Goal: Task Accomplishment & Management: Complete application form

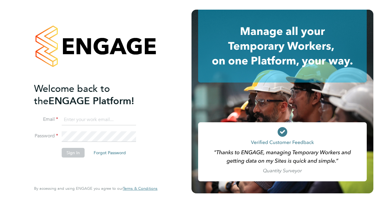
type input "mark.a.mellis@gmail.com"
click at [72, 153] on button "Sign In" at bounding box center [73, 153] width 23 height 10
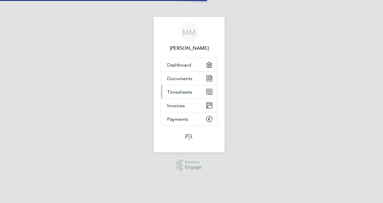
click at [186, 91] on span "Timesheets" at bounding box center [179, 92] width 25 height 6
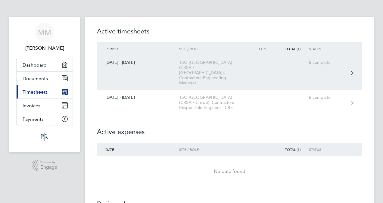
click at [151, 68] on link "[DATE] - [DATE] TSO-[GEOGRAPHIC_DATA] (CRSA / [GEOGRAPHIC_DATA]), Contractors E…" at bounding box center [229, 72] width 265 height 35
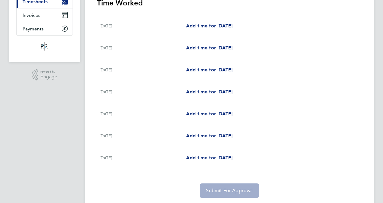
scroll to position [30, 0]
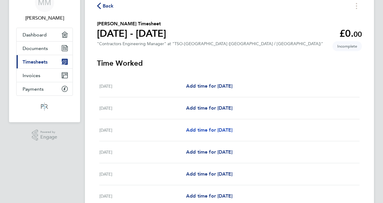
click at [205, 132] on span "Add time for [DATE]" at bounding box center [209, 130] width 46 height 6
select select "60"
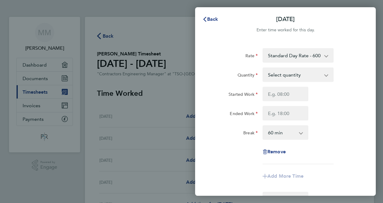
click at [324, 77] on select "Select quantity 0.5 1" at bounding box center [294, 74] width 63 height 13
select select "1"
click at [263, 68] on select "Select quantity 0.5 1" at bounding box center [294, 74] width 63 height 13
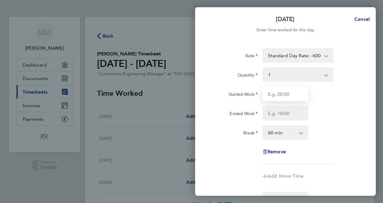
click at [271, 96] on input "Started Work" at bounding box center [286, 94] width 46 height 14
type input "08:00"
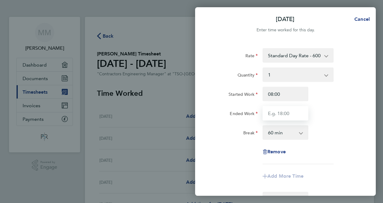
type input "18:00"
type input "07:00"
type input "19:00"
click at [300, 135] on select "0 min 15 min 30 min 45 min 60 min 75 min 90 min" at bounding box center [281, 132] width 37 height 13
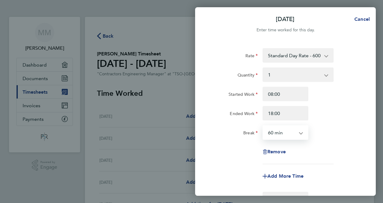
select select "0"
click at [263, 126] on select "0 min 15 min 30 min 45 min 60 min 75 min 90 min" at bounding box center [281, 132] width 37 height 13
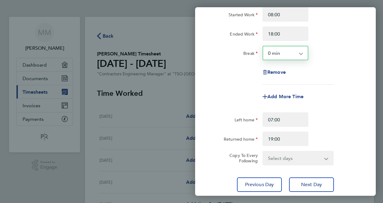
scroll to position [121, 0]
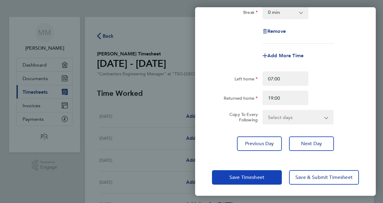
click at [246, 177] on span "Save Timesheet" at bounding box center [247, 177] width 35 height 6
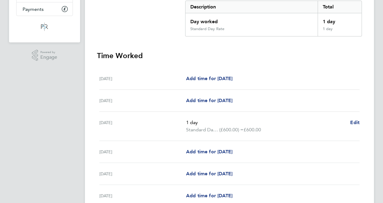
scroll to position [121, 0]
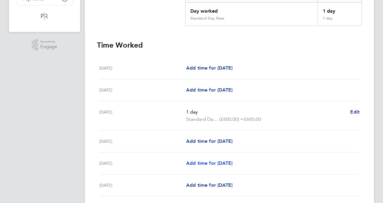
click at [194, 160] on span "Add time for [DATE]" at bounding box center [209, 163] width 46 height 6
select select "60"
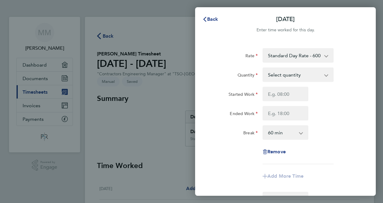
click at [327, 74] on app-icon-cross-button at bounding box center [329, 74] width 7 height 13
click at [326, 75] on select "Select quantity 0.5 1" at bounding box center [294, 74] width 63 height 13
select select "1"
click at [263, 68] on select "Select quantity 0.5 1" at bounding box center [294, 74] width 63 height 13
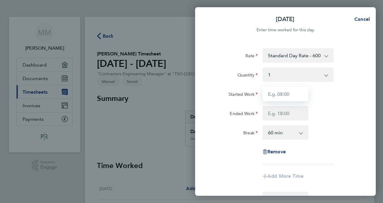
click at [278, 94] on input "Started Work" at bounding box center [286, 94] width 46 height 14
type input "08:00"
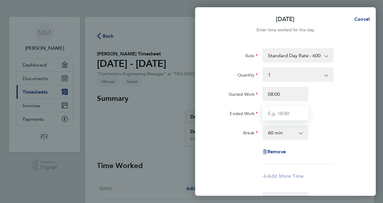
type input "18:00"
type input "07:00"
type input "19:00"
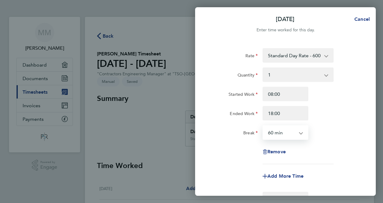
click at [274, 131] on select "0 min 15 min 30 min 45 min 60 min 75 min 90 min" at bounding box center [281, 132] width 37 height 13
select select "0"
click at [263, 126] on select "0 min 15 min 30 min 45 min 60 min 75 min 90 min" at bounding box center [281, 132] width 37 height 13
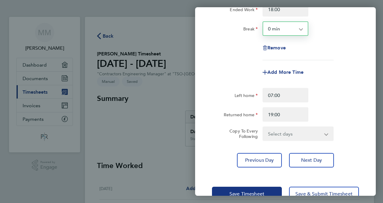
scroll to position [121, 0]
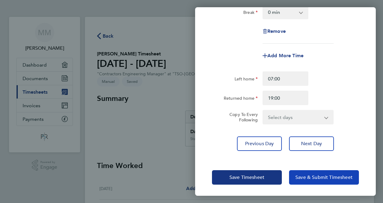
click at [319, 181] on button "Save & Submit Timesheet" at bounding box center [324, 177] width 70 height 14
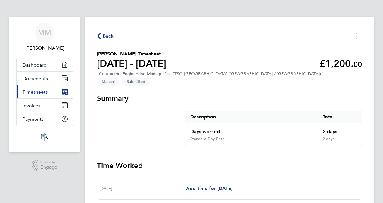
click at [100, 37] on icon "button" at bounding box center [99, 36] width 4 height 6
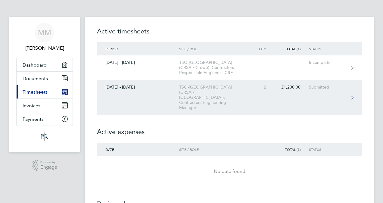
click at [209, 86] on div "TSO-[GEOGRAPHIC_DATA] (CRSA / [GEOGRAPHIC_DATA]), Contractors Engineering Manag…" at bounding box center [213, 98] width 69 height 26
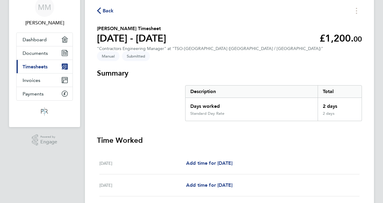
scroll to position [121, 0]
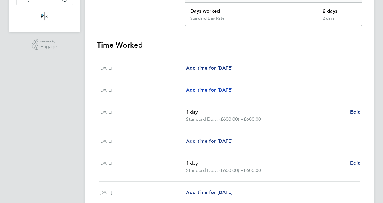
click at [212, 87] on span "Add time for [DATE]" at bounding box center [209, 90] width 46 height 6
select select "60"
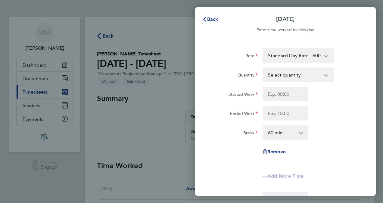
click at [328, 74] on app-icon-cross-button at bounding box center [329, 74] width 7 height 13
click at [326, 74] on app-icon-cross-button at bounding box center [329, 74] width 7 height 13
click at [300, 76] on select "Select quantity 0.5 1" at bounding box center [294, 74] width 63 height 13
select select "1"
click at [263, 68] on select "Select quantity 0.5 1" at bounding box center [294, 74] width 63 height 13
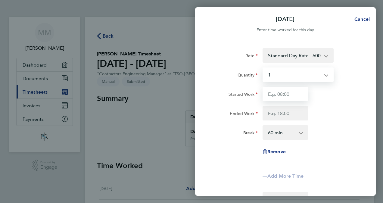
click at [274, 95] on input "Started Work" at bounding box center [286, 94] width 46 height 14
type input "08:00"
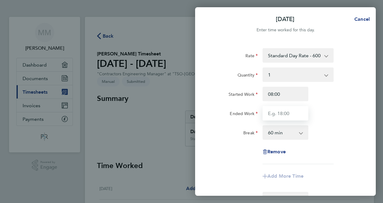
type input "18:00"
type input "07:00"
type input "19:00"
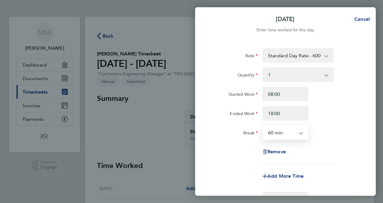
click at [272, 135] on select "0 min 15 min 30 min 45 min 60 min 75 min 90 min" at bounding box center [281, 132] width 37 height 13
select select "0"
click at [263, 126] on select "0 min 15 min 30 min 45 min 60 min 75 min 90 min" at bounding box center [281, 132] width 37 height 13
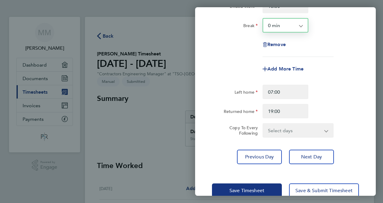
scroll to position [121, 0]
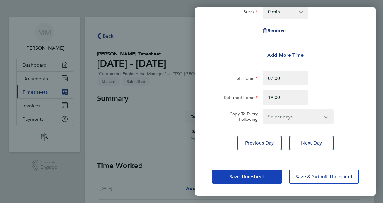
click at [261, 172] on button "Save Timesheet" at bounding box center [247, 177] width 70 height 14
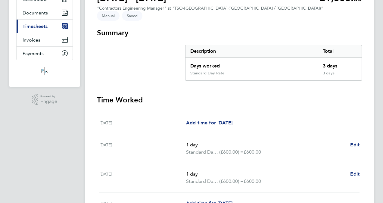
scroll to position [121, 0]
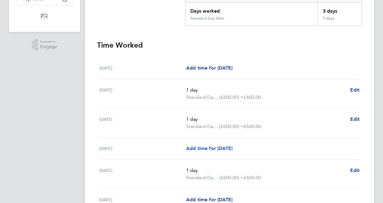
click at [199, 146] on span "Add time for [DATE]" at bounding box center [209, 149] width 46 height 6
select select "60"
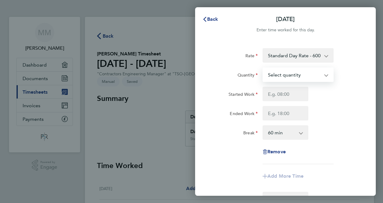
click at [275, 77] on select "Select quantity 0.5 1" at bounding box center [294, 74] width 63 height 13
select select "1"
click at [263, 68] on select "Select quantity 0.5 1" at bounding box center [294, 74] width 63 height 13
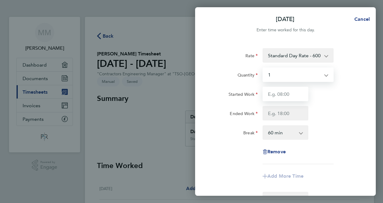
click at [271, 92] on input "Started Work" at bounding box center [286, 94] width 46 height 14
type input "08:00"
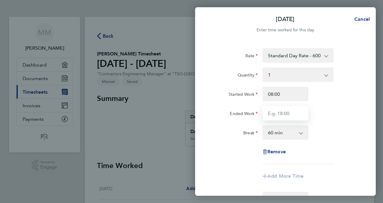
type input "18:00"
type input "07:00"
type input "19:00"
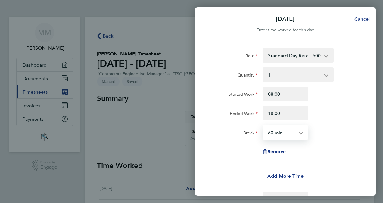
click at [268, 134] on select "0 min 15 min 30 min 45 min 60 min 75 min 90 min" at bounding box center [281, 132] width 37 height 13
select select "0"
click at [263, 126] on select "0 min 15 min 30 min 45 min 60 min 75 min 90 min" at bounding box center [281, 132] width 37 height 13
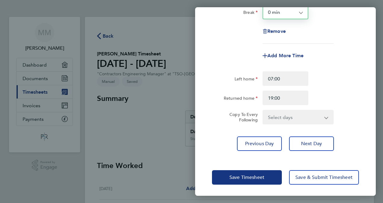
scroll to position [121, 0]
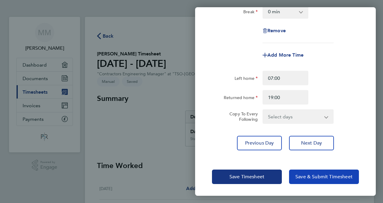
click at [328, 177] on span "Save & Submit Timesheet" at bounding box center [324, 177] width 57 height 6
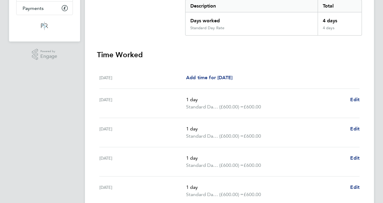
scroll to position [121, 0]
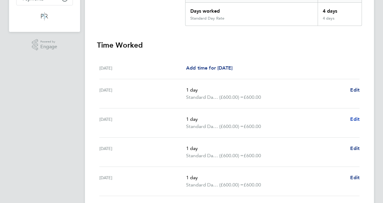
click at [352, 116] on span "Edit" at bounding box center [354, 119] width 9 height 6
select select "1"
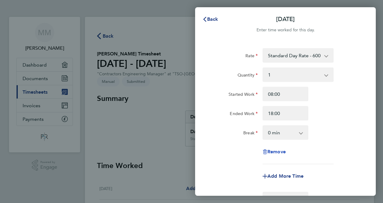
click at [279, 149] on span "Remove" at bounding box center [277, 152] width 18 height 6
select select "null"
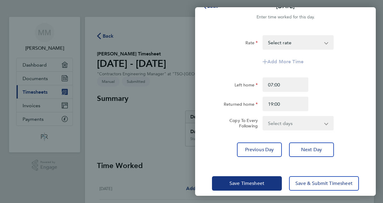
scroll to position [20, 0]
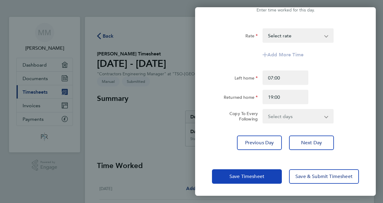
click at [250, 178] on span "Save Timesheet" at bounding box center [247, 177] width 35 height 6
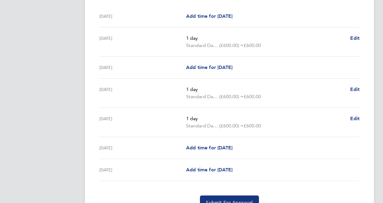
scroll to position [181, 0]
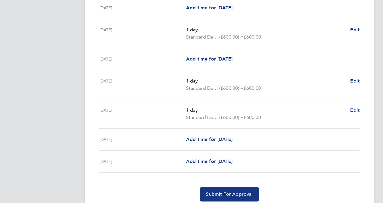
click at [352, 107] on span "Edit" at bounding box center [354, 110] width 9 height 6
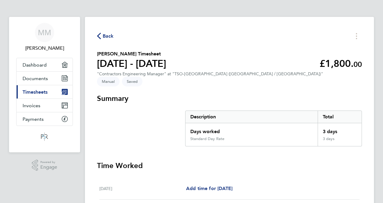
select select "1"
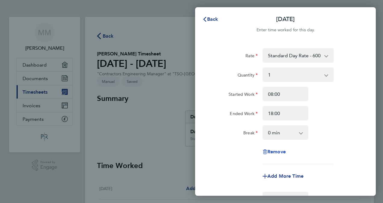
drag, startPoint x: 283, startPoint y: 150, endPoint x: 372, endPoint y: 160, distance: 89.2
click at [372, 160] on div "Rate Standard Day Rate - 600.00 Project: NGEW RTCP0008 PCM - [GEOGRAPHIC_DATA] …" at bounding box center [285, 160] width 181 height 238
click at [210, 20] on span "Back" at bounding box center [212, 19] width 11 height 6
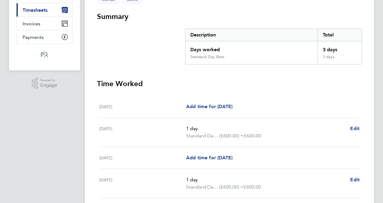
scroll to position [90, 0]
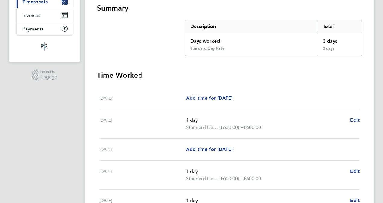
click at [236, 118] on p "1 day" at bounding box center [265, 120] width 159 height 7
click at [226, 124] on span "(£600.00) =" at bounding box center [231, 127] width 24 height 6
click at [331, 119] on ul "1 day Standard Day Rate (£600.00) = £600.00" at bounding box center [265, 124] width 159 height 14
drag, startPoint x: 331, startPoint y: 119, endPoint x: 352, endPoint y: 115, distance: 21.6
click at [352, 117] on span "Edit" at bounding box center [354, 120] width 9 height 6
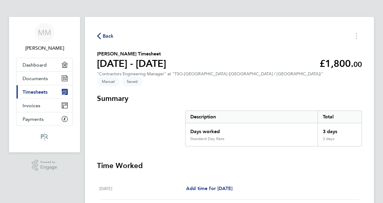
select select "1"
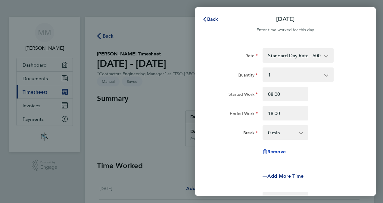
click at [281, 152] on span "Remove" at bounding box center [277, 152] width 18 height 6
select select "null"
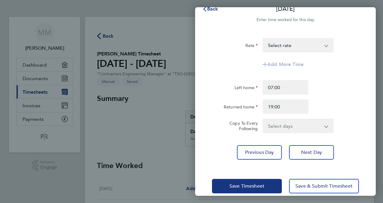
scroll to position [20, 0]
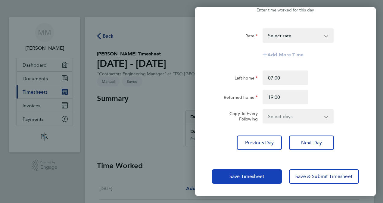
click at [247, 180] on button "Save Timesheet" at bounding box center [247, 176] width 70 height 14
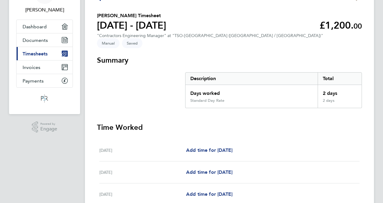
scroll to position [121, 0]
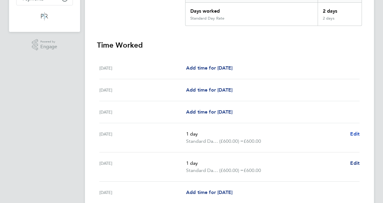
click at [353, 131] on span "Edit" at bounding box center [354, 134] width 9 height 6
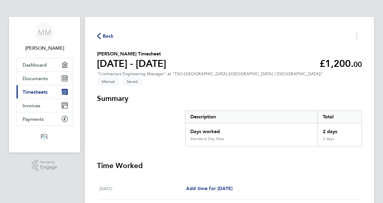
select select "1"
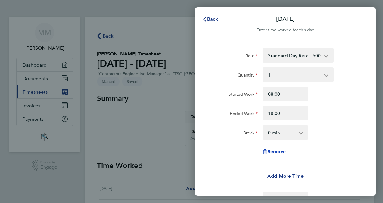
click at [282, 154] on span "Remove" at bounding box center [277, 152] width 18 height 6
select select "null"
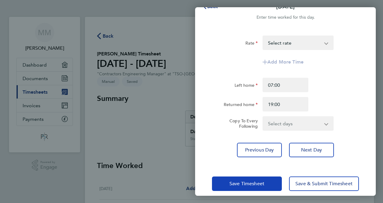
scroll to position [20, 0]
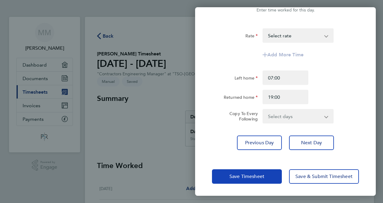
click at [265, 175] on span "Save Timesheet" at bounding box center [247, 177] width 35 height 6
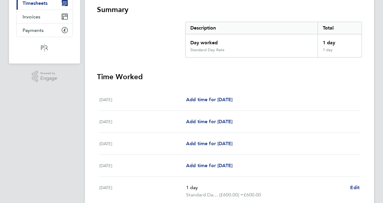
scroll to position [90, 0]
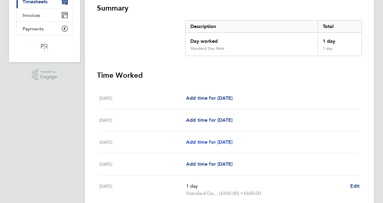
click at [215, 139] on span "Add time for [DATE]" at bounding box center [209, 142] width 46 height 6
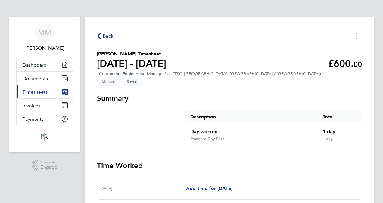
select select "60"
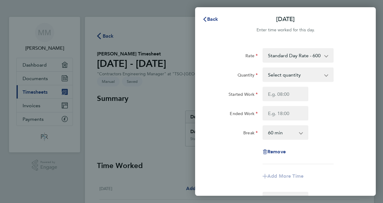
click at [329, 76] on app-icon-cross-button at bounding box center [329, 74] width 7 height 13
click at [325, 74] on select "Select quantity 0.5 1" at bounding box center [294, 74] width 63 height 13
select select "1"
click at [263, 68] on select "Select quantity 0.5 1" at bounding box center [294, 74] width 63 height 13
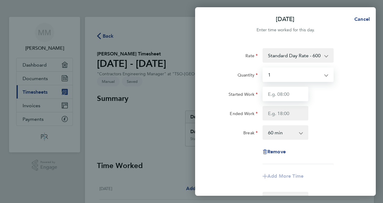
click at [274, 96] on input "Started Work" at bounding box center [286, 94] width 46 height 14
type input "08:00"
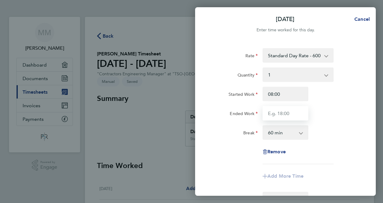
type input "18:00"
click at [273, 134] on select "0 min 15 min 30 min 45 min 60 min 75 min 90 min" at bounding box center [281, 132] width 37 height 13
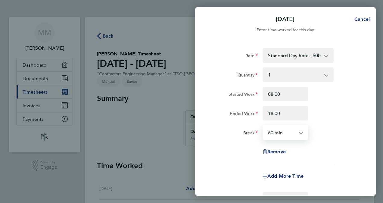
select select "0"
click at [263, 126] on select "0 min 15 min 30 min 45 min 60 min 75 min 90 min" at bounding box center [281, 132] width 37 height 13
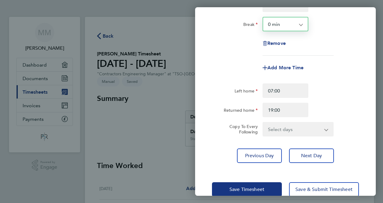
scroll to position [121, 0]
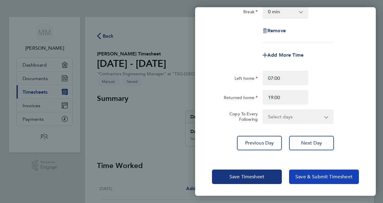
click at [318, 176] on span "Save & Submit Timesheet" at bounding box center [324, 177] width 57 height 6
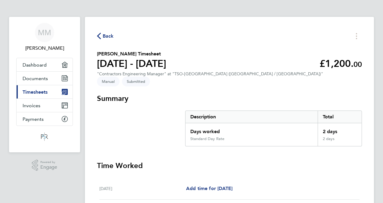
click at [106, 36] on span "Back" at bounding box center [108, 36] width 11 height 7
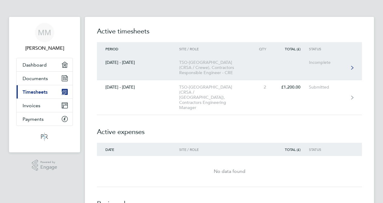
click at [196, 66] on div "TSO-[GEOGRAPHIC_DATA] (CRSA / Crewe), Contractors Responsible Engineer - CRE" at bounding box center [213, 67] width 69 height 15
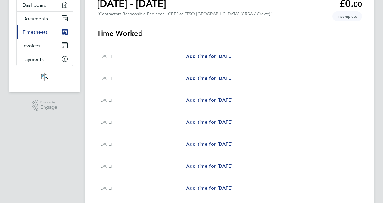
scroll to position [60, 0]
click at [212, 77] on span "Add time for [DATE]" at bounding box center [209, 78] width 46 height 6
select select "60"
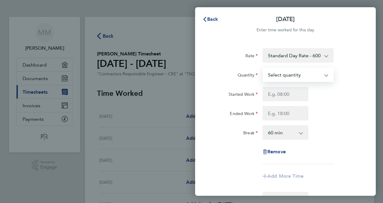
click at [325, 74] on select "Select quantity 0.5 1" at bounding box center [294, 74] width 63 height 13
select select "1"
click at [263, 68] on select "Select quantity 0.5 1" at bounding box center [294, 74] width 63 height 13
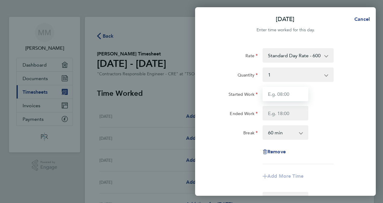
click at [277, 93] on input "Started Work" at bounding box center [286, 94] width 46 height 14
type input "08:00"
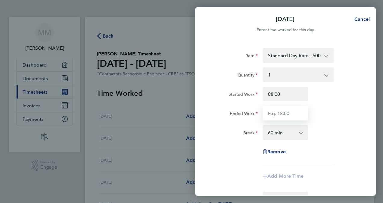
type input "18:00"
type input "07:00"
type input "19:00"
click at [274, 134] on select "0 min 15 min 30 min 45 min 60 min 75 min 90 min" at bounding box center [281, 132] width 37 height 13
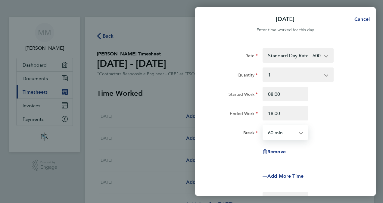
select select "0"
click at [263, 126] on select "0 min 15 min 30 min 45 min 60 min 75 min 90 min" at bounding box center [281, 132] width 37 height 13
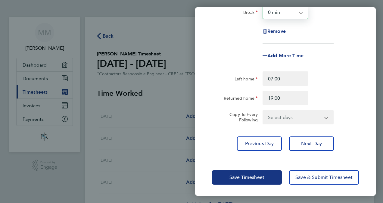
scroll to position [121, 0]
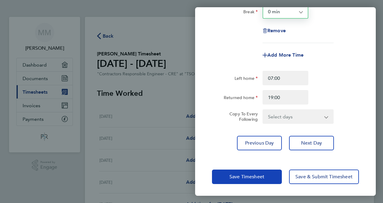
click at [262, 176] on span "Save Timesheet" at bounding box center [247, 177] width 35 height 6
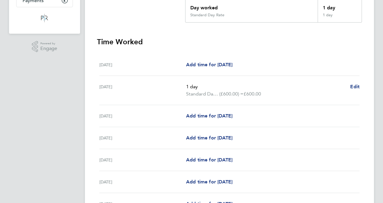
scroll to position [121, 0]
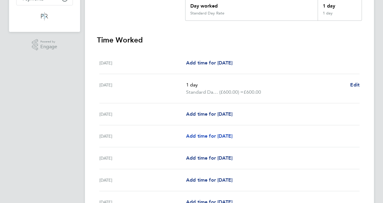
click at [210, 137] on span "Add time for [DATE]" at bounding box center [209, 136] width 46 height 6
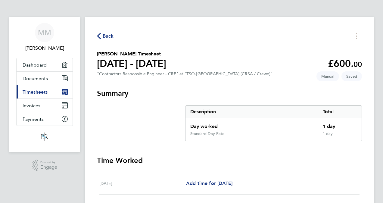
select select "60"
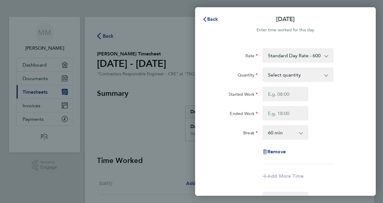
click at [321, 74] on select "Select quantity 0.5 1" at bounding box center [294, 74] width 63 height 13
select select "1"
click at [263, 68] on select "Select quantity 0.5 1" at bounding box center [294, 74] width 63 height 13
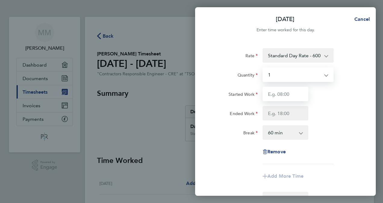
click at [272, 91] on input "Started Work" at bounding box center [286, 94] width 46 height 14
type input "08:00"
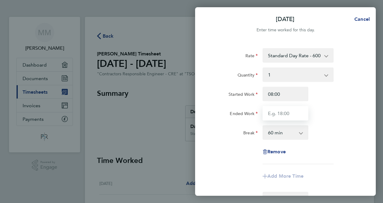
type input "18:00"
type input "07:00"
type input "19:00"
click at [270, 137] on select "0 min 15 min 30 min 45 min 60 min 75 min 90 min" at bounding box center [281, 132] width 37 height 13
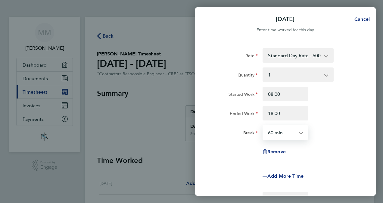
select select "0"
click at [263, 126] on select "0 min 15 min 30 min 45 min 60 min 75 min 90 min" at bounding box center [281, 132] width 37 height 13
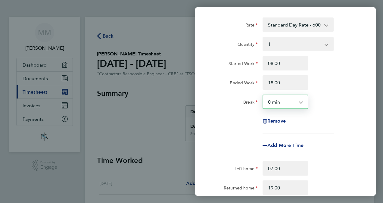
scroll to position [121, 0]
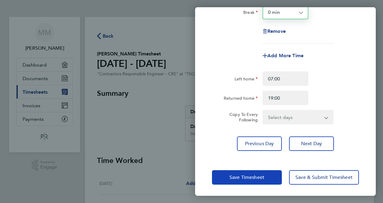
click at [251, 175] on span "Save Timesheet" at bounding box center [247, 177] width 35 height 6
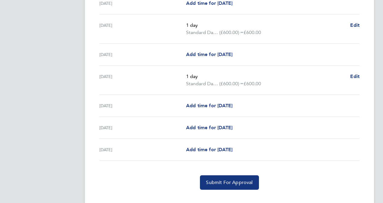
scroll to position [181, 0]
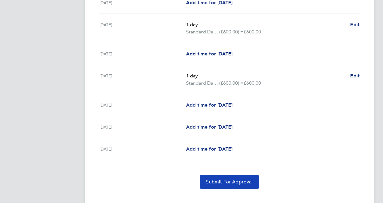
click at [231, 184] on span "Submit For Approval" at bounding box center [229, 182] width 47 height 6
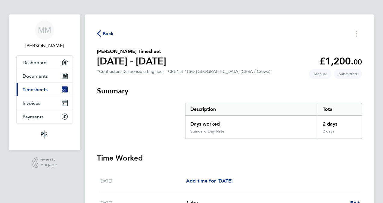
scroll to position [0, 0]
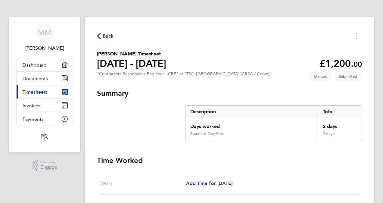
click at [106, 37] on span "Back" at bounding box center [108, 36] width 11 height 7
